Goal: Task Accomplishment & Management: Manage account settings

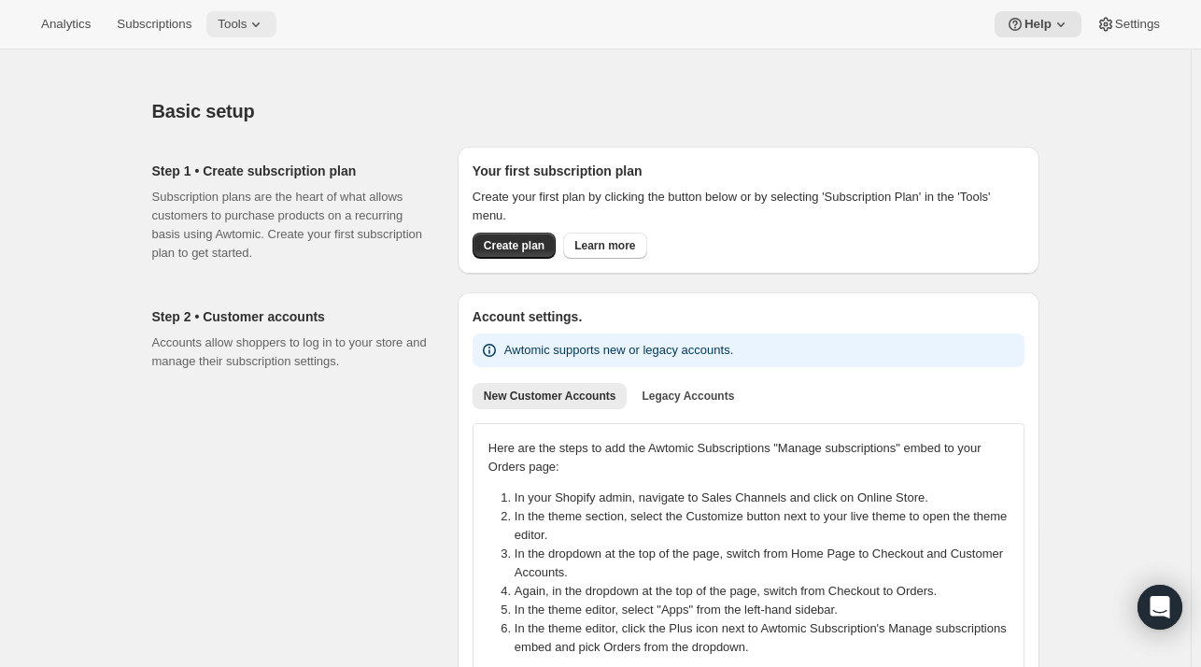
click at [235, 29] on span "Tools" at bounding box center [232, 24] width 29 height 15
click at [242, 28] on span "Tools" at bounding box center [232, 24] width 29 height 15
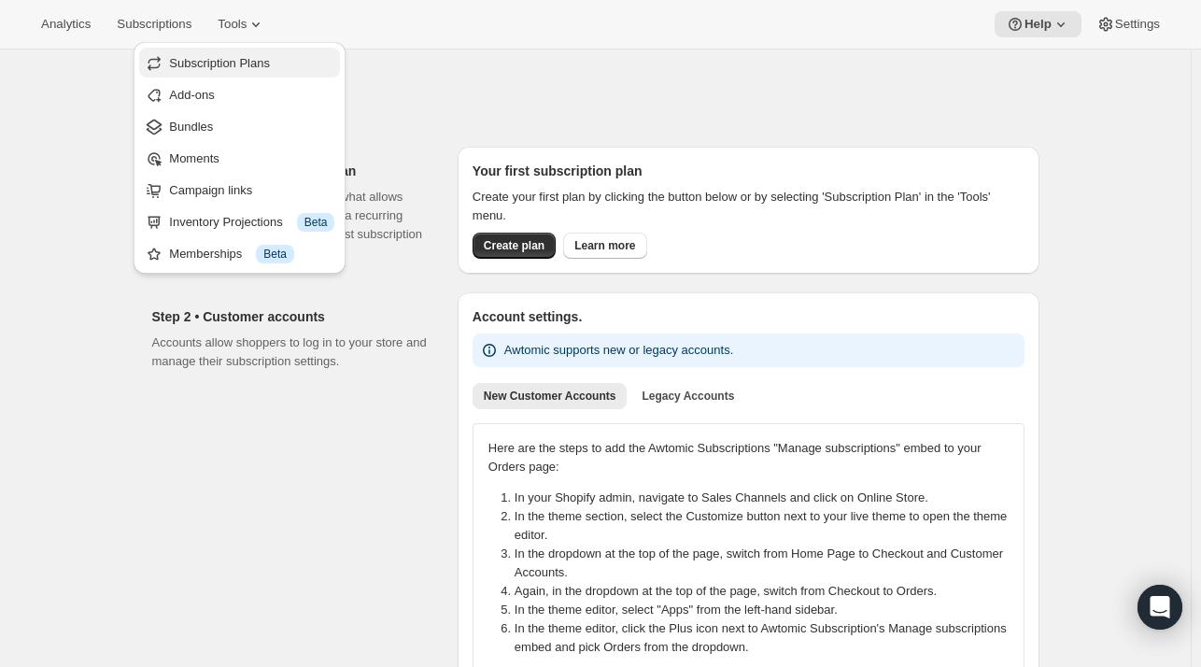
click at [235, 60] on span "Subscription Plans" at bounding box center [219, 63] width 101 height 14
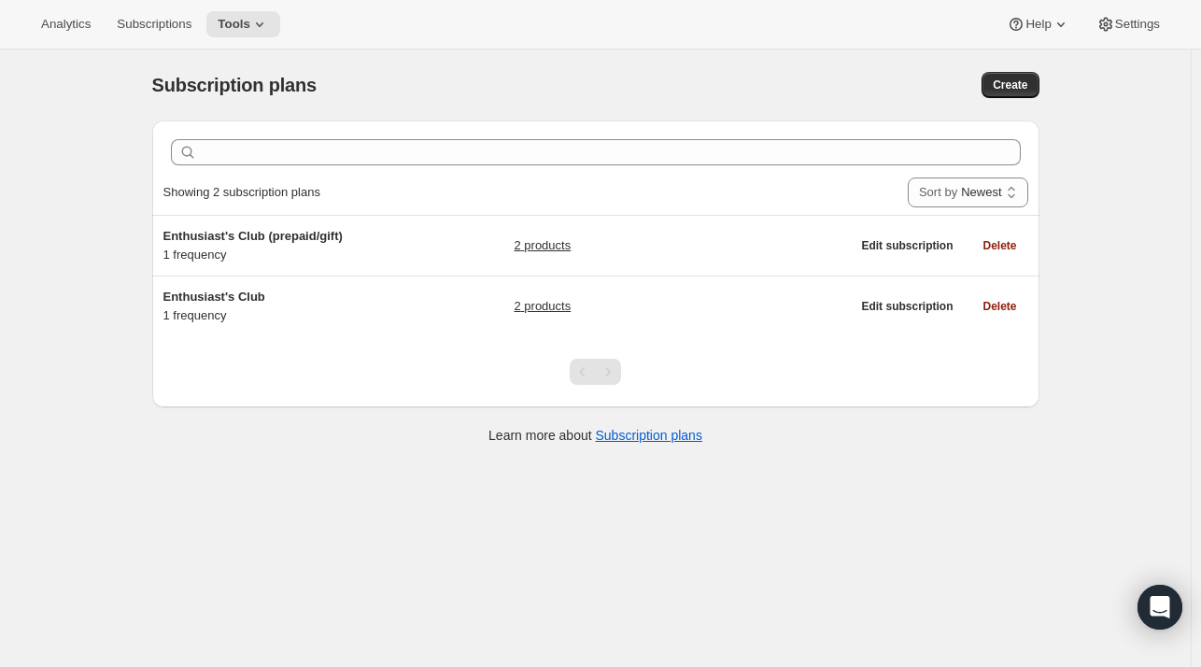
click at [235, 60] on div "Subscription plans. This page is ready Subscription plans Create" at bounding box center [596, 85] width 888 height 71
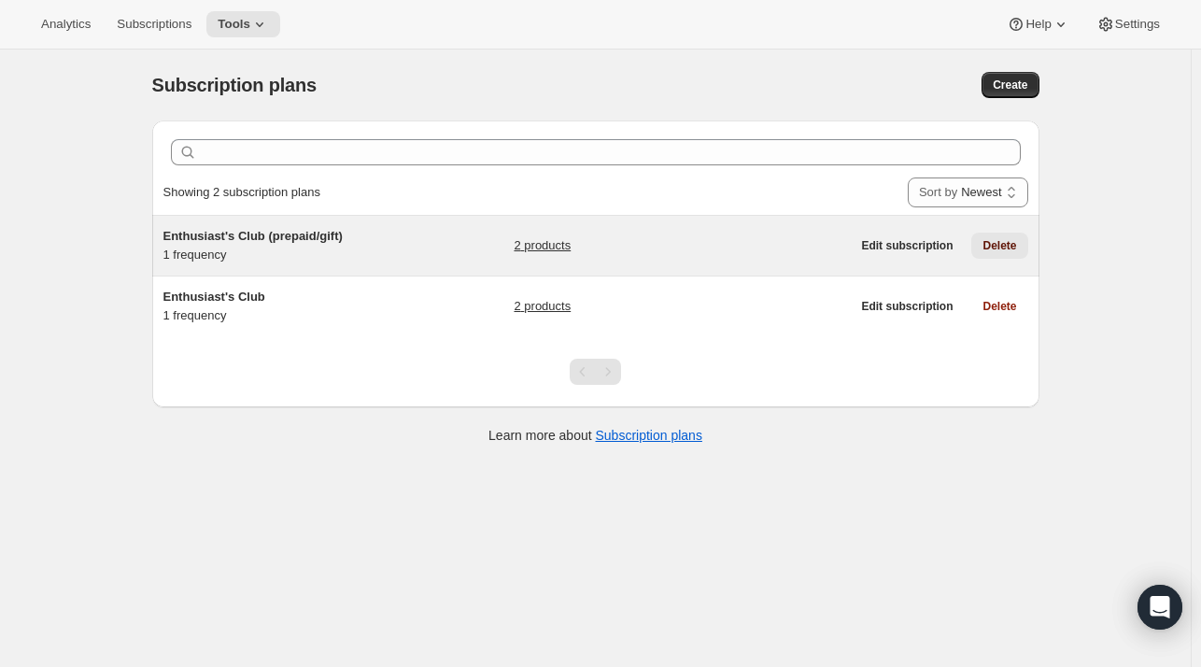
click at [1013, 246] on span "Delete" at bounding box center [1000, 245] width 34 height 15
